Goal: Entertainment & Leisure: Browse casually

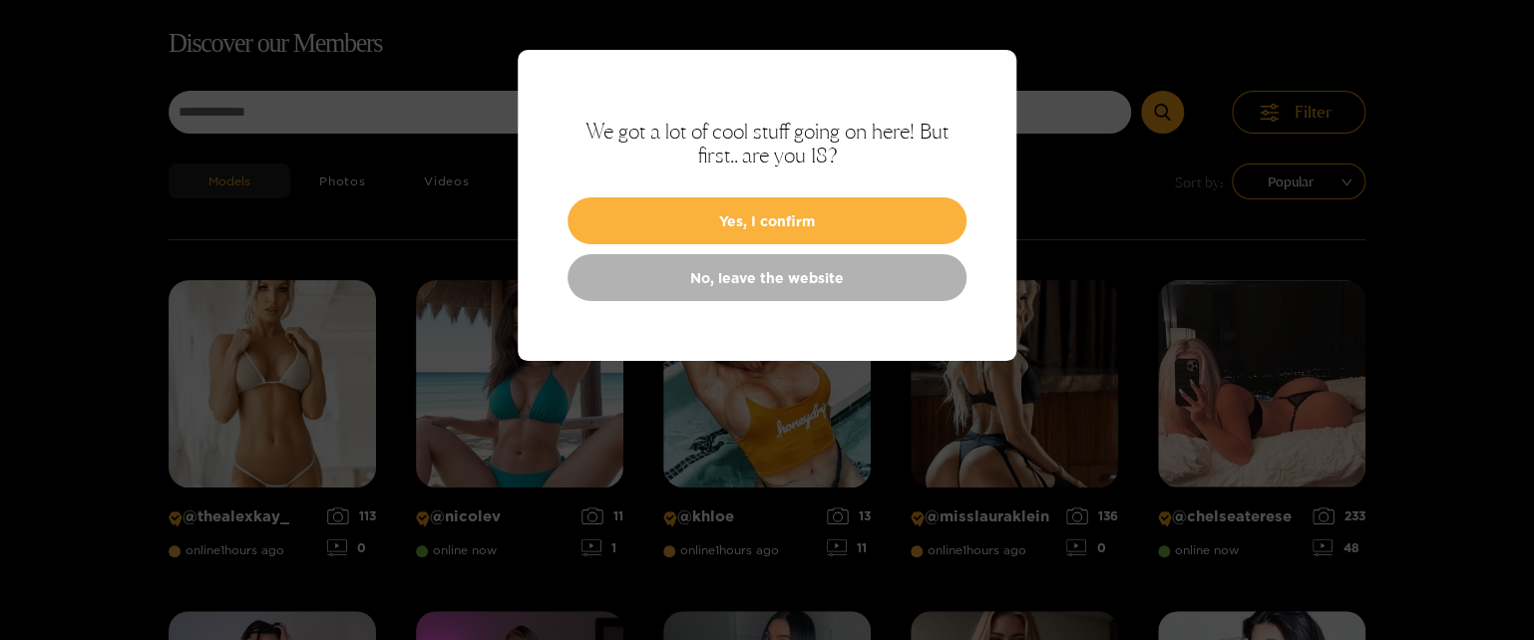
scroll to position [128, 0]
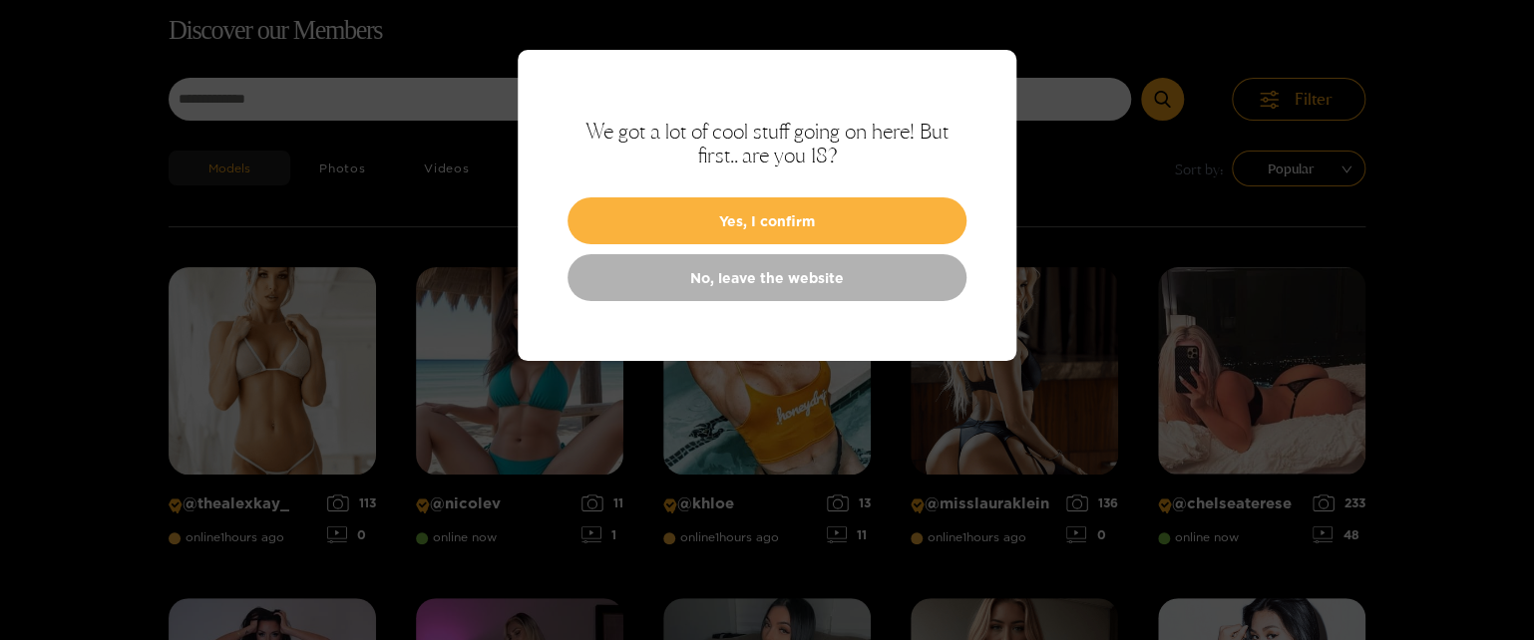
click at [1149, 193] on div at bounding box center [767, 320] width 1534 height 640
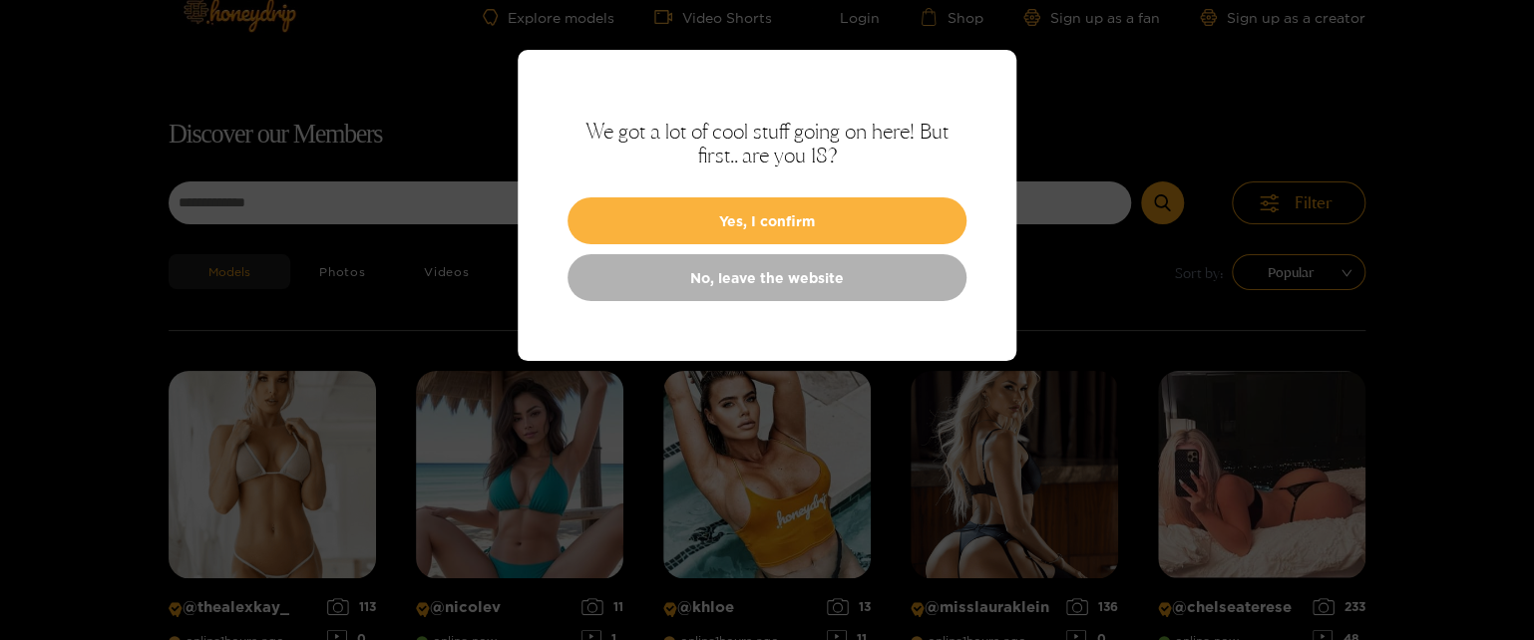
scroll to position [0, 0]
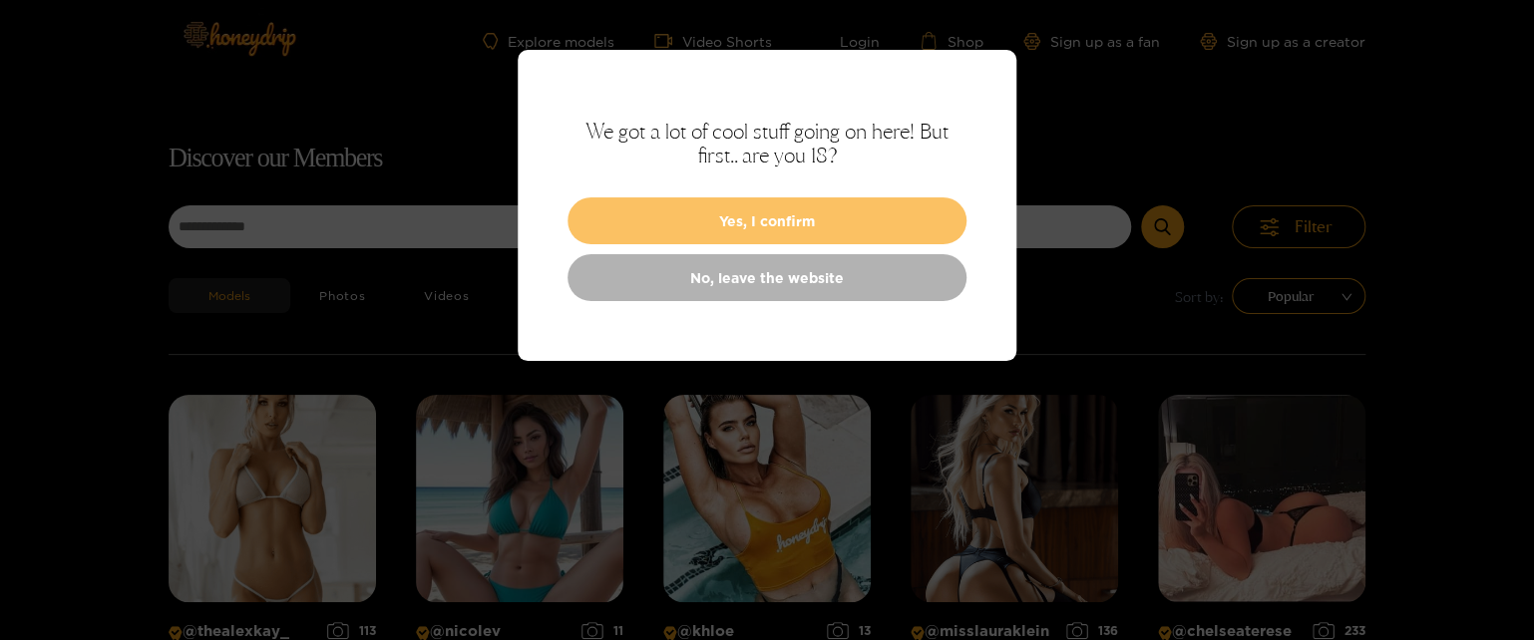
click at [799, 230] on button "Yes, I confirm" at bounding box center [766, 220] width 399 height 47
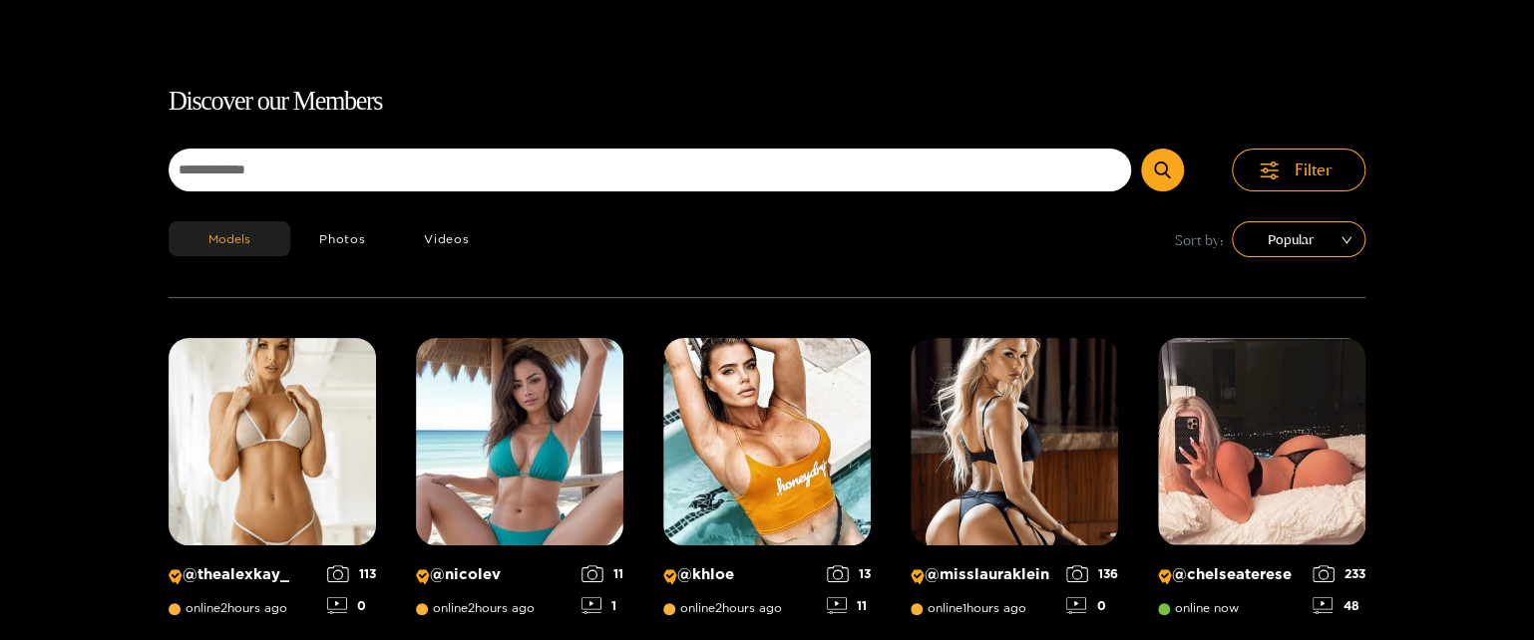
scroll to position [53, 0]
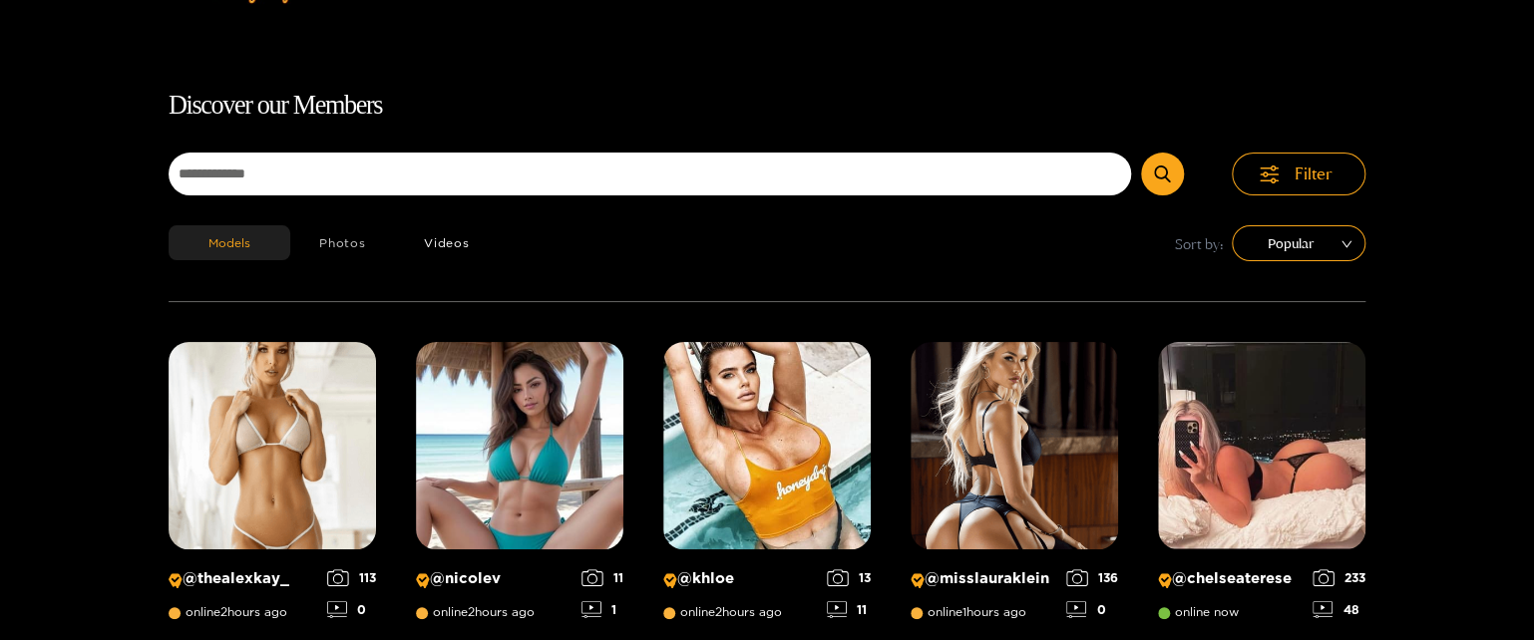
click at [351, 251] on button "Photos" at bounding box center [342, 242] width 105 height 35
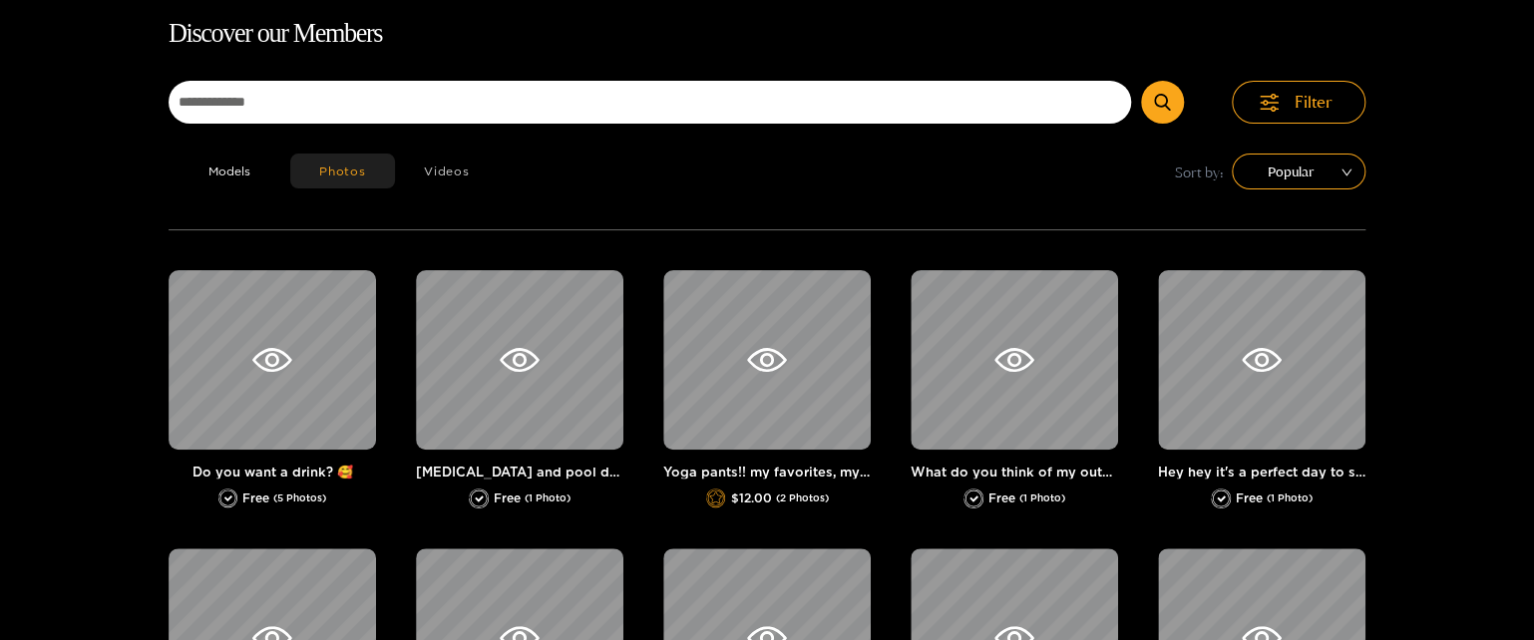
scroll to position [128, 0]
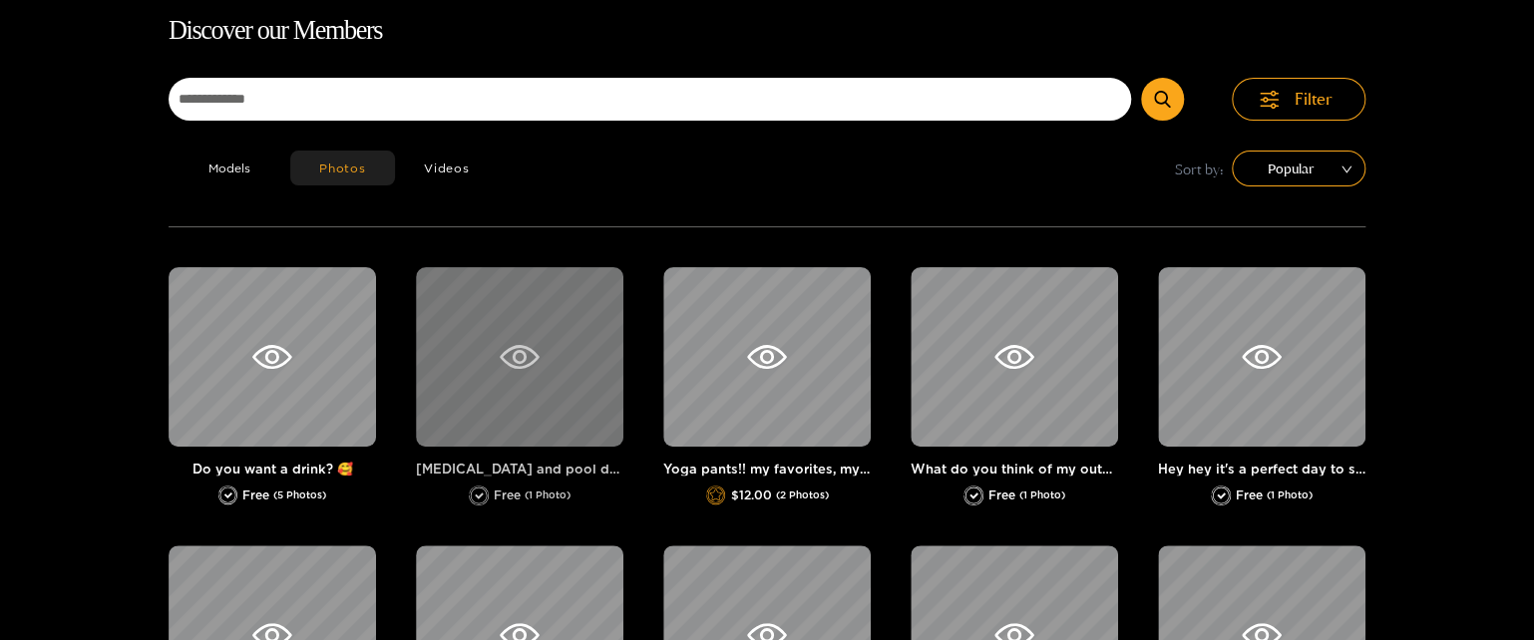
click at [522, 335] on div at bounding box center [519, 356] width 207 height 179
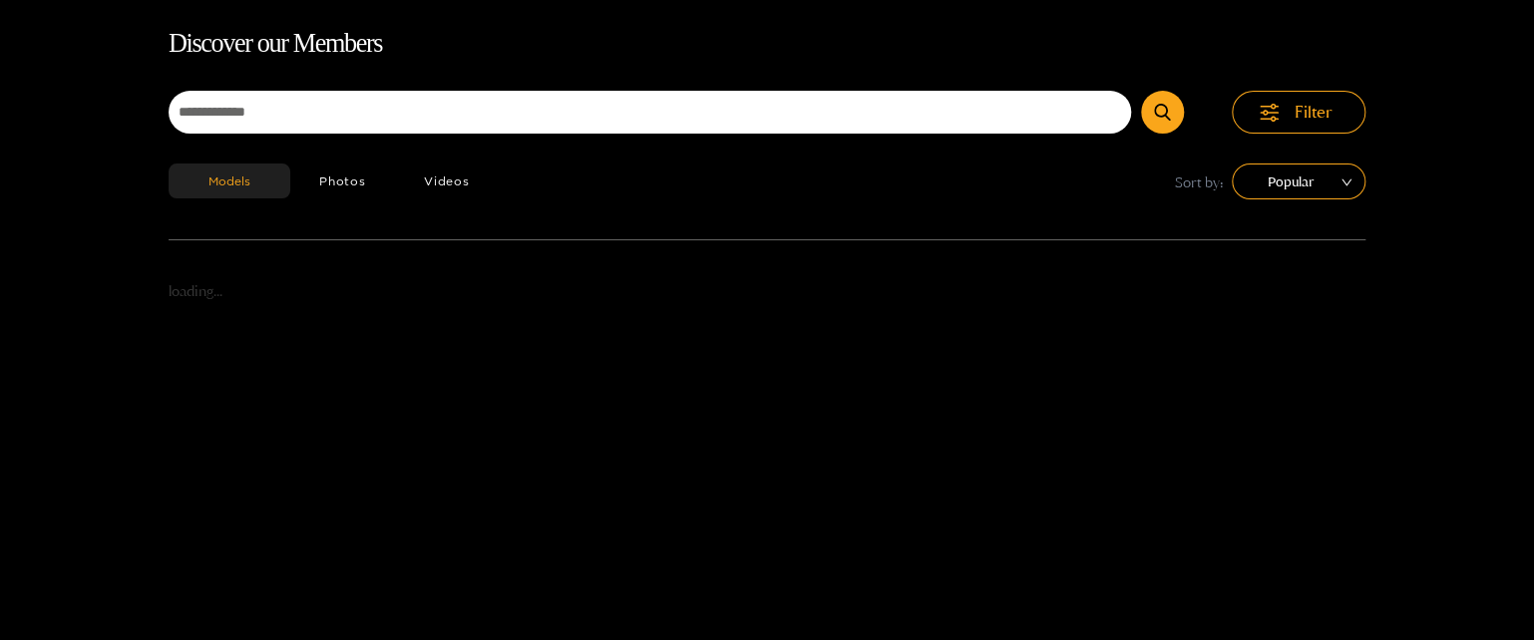
scroll to position [128, 0]
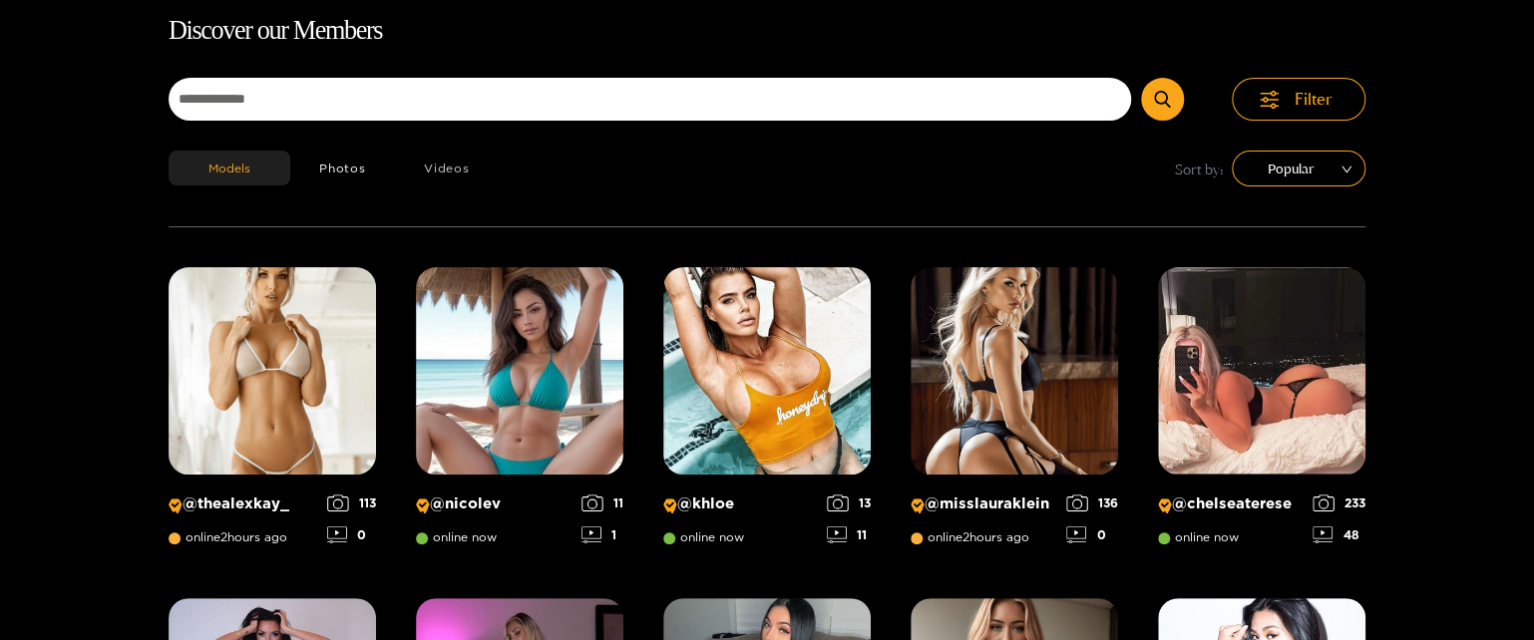
click at [455, 169] on button "Videos" at bounding box center [447, 168] width 104 height 35
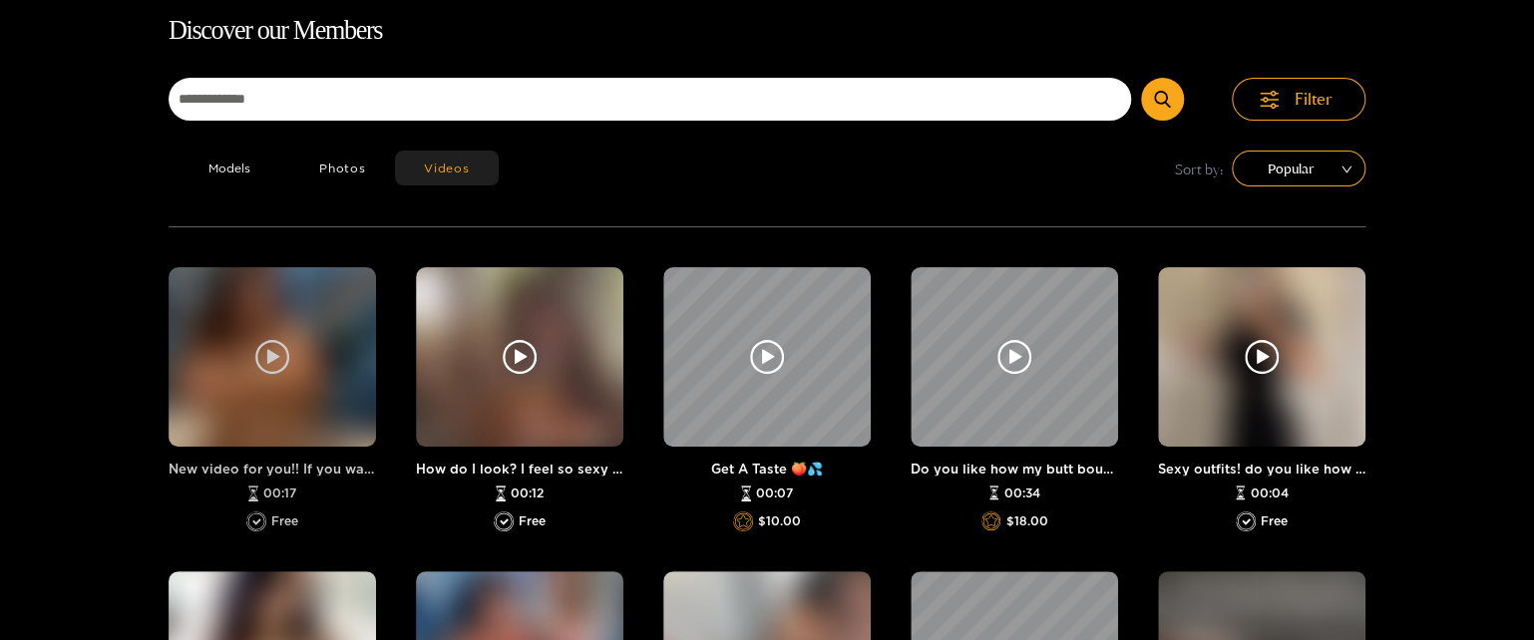
click at [257, 343] on icon at bounding box center [272, 357] width 34 height 34
